Goal: Information Seeking & Learning: Learn about a topic

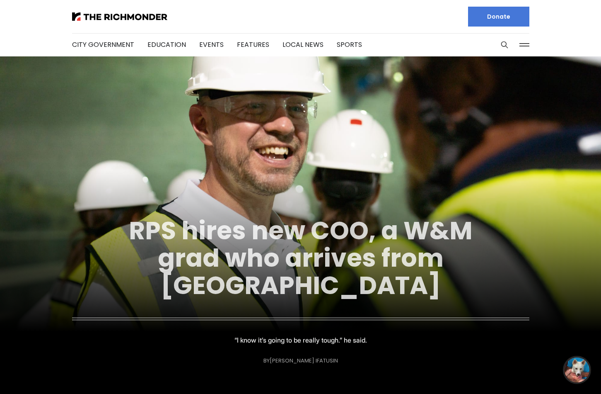
click at [376, 259] on link "RPS hires new COO, a W&M grad who arrives from [GEOGRAPHIC_DATA]" at bounding box center [301, 258] width 344 height 90
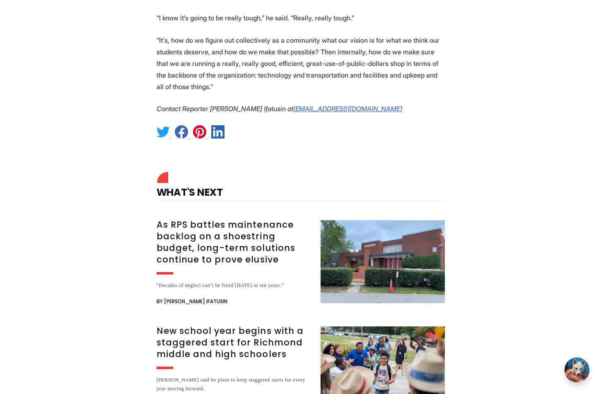
scroll to position [999, 0]
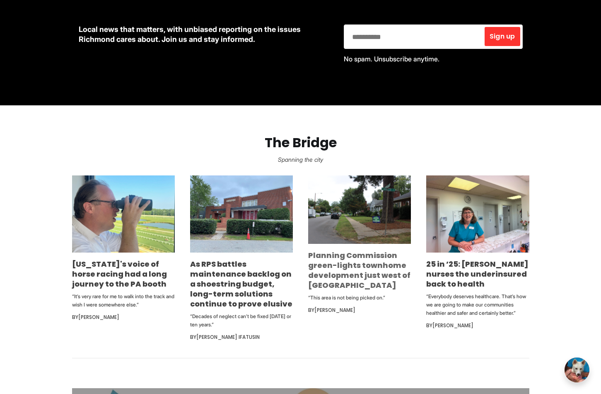
scroll to position [390, 0]
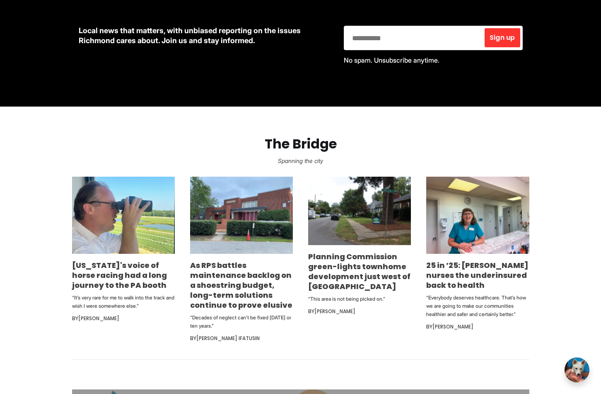
click at [447, 293] on p "“Everybody deserves healthcare. That’s how we are going to make our communities…" at bounding box center [478, 305] width 103 height 25
click at [449, 281] on link "25 in ’25: [PERSON_NAME] nurses the underinsured back to health" at bounding box center [478, 275] width 102 height 30
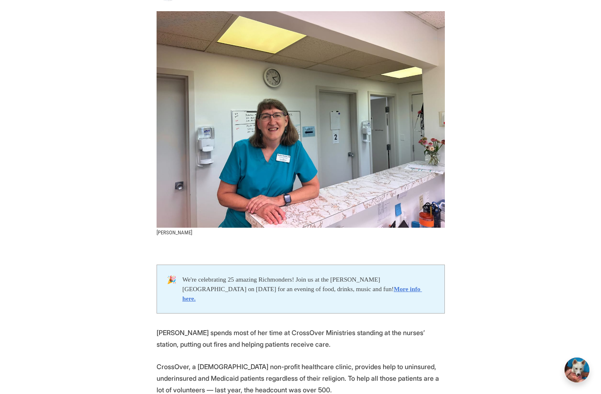
scroll to position [169, 0]
